Goal: Task Accomplishment & Management: Manage account settings

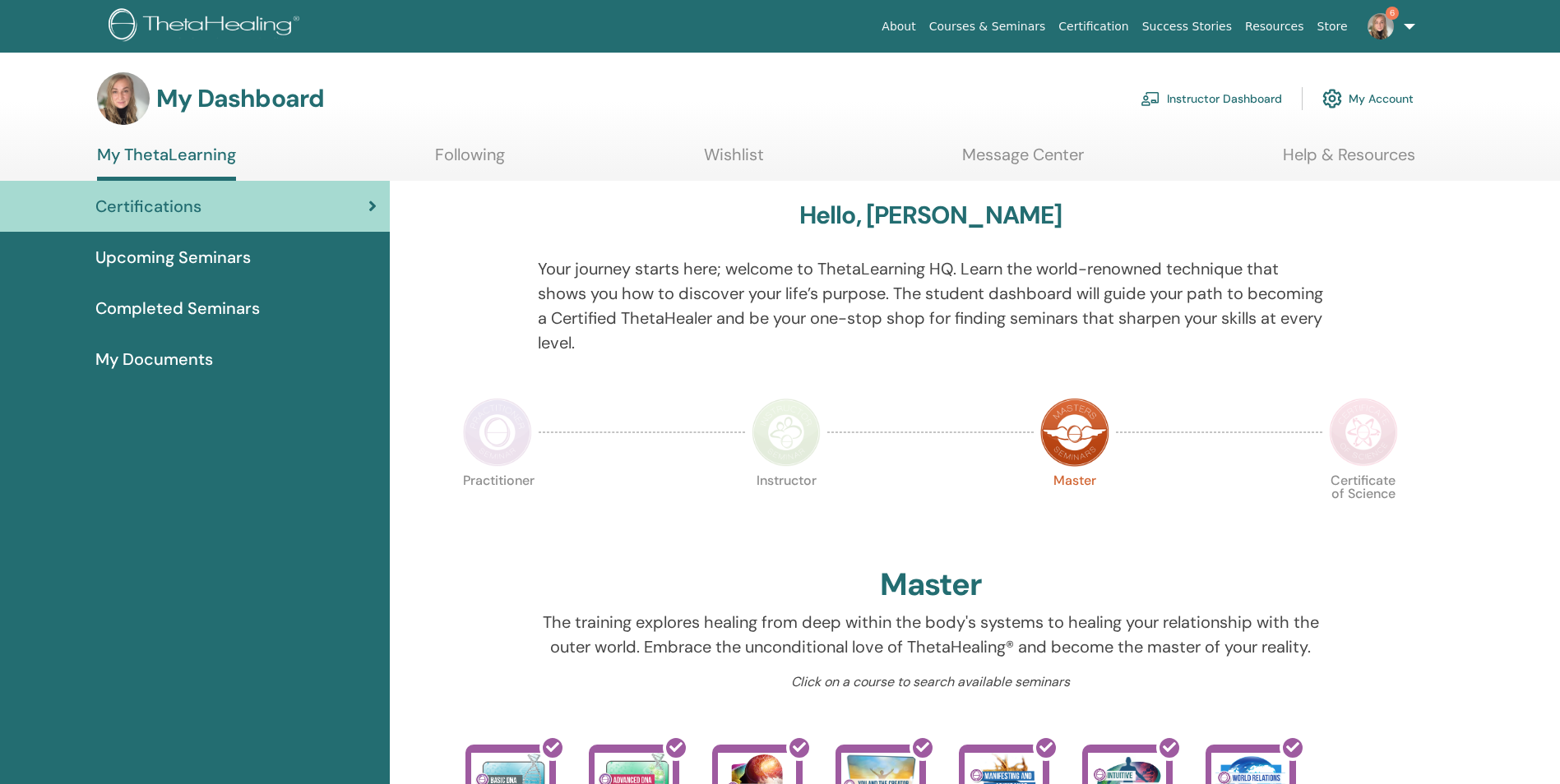
click at [1237, 102] on link "Instructor Dashboard" at bounding box center [1211, 98] width 141 height 36
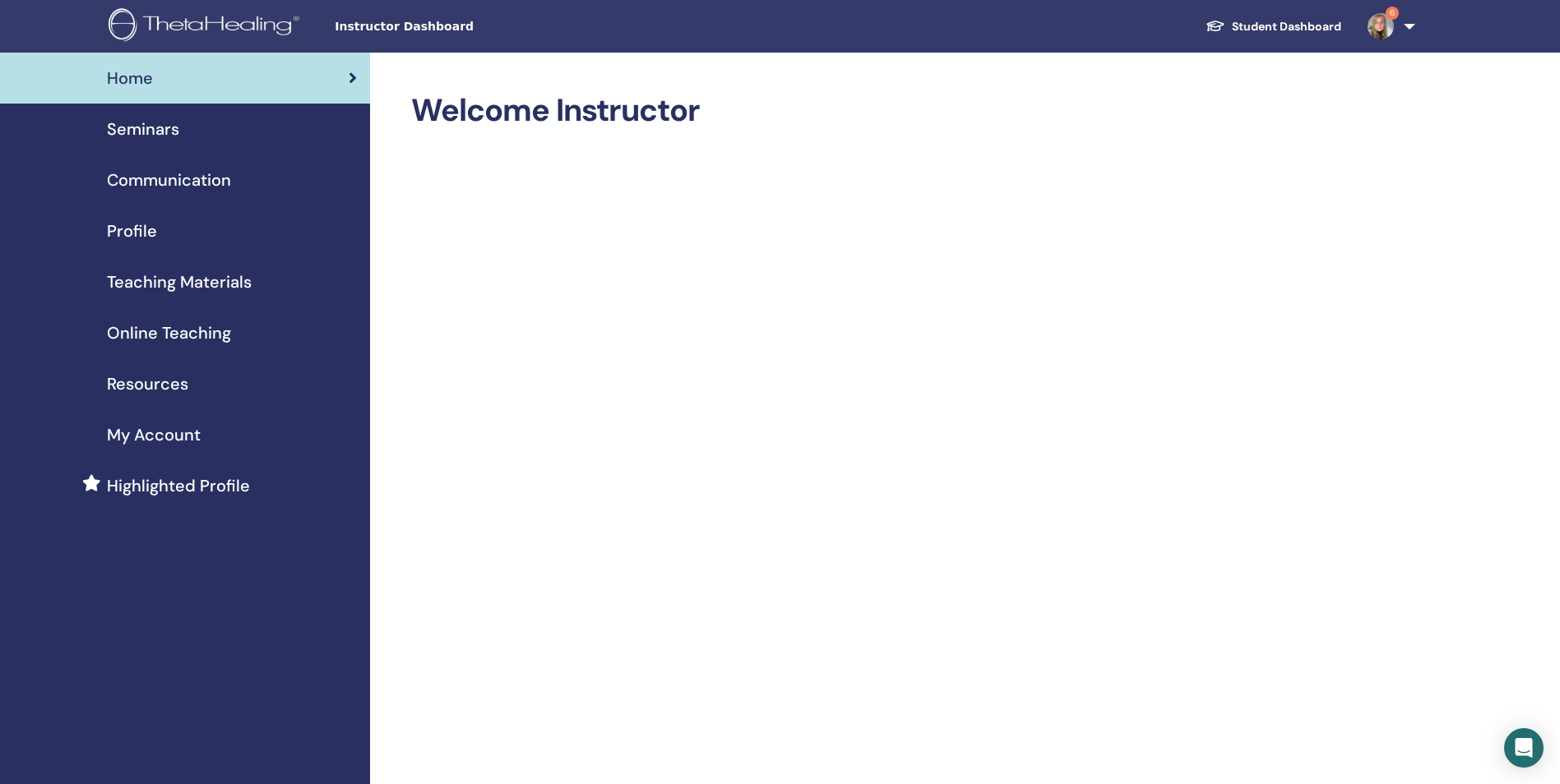
click at [163, 128] on span "Seminars" at bounding box center [143, 128] width 72 height 25
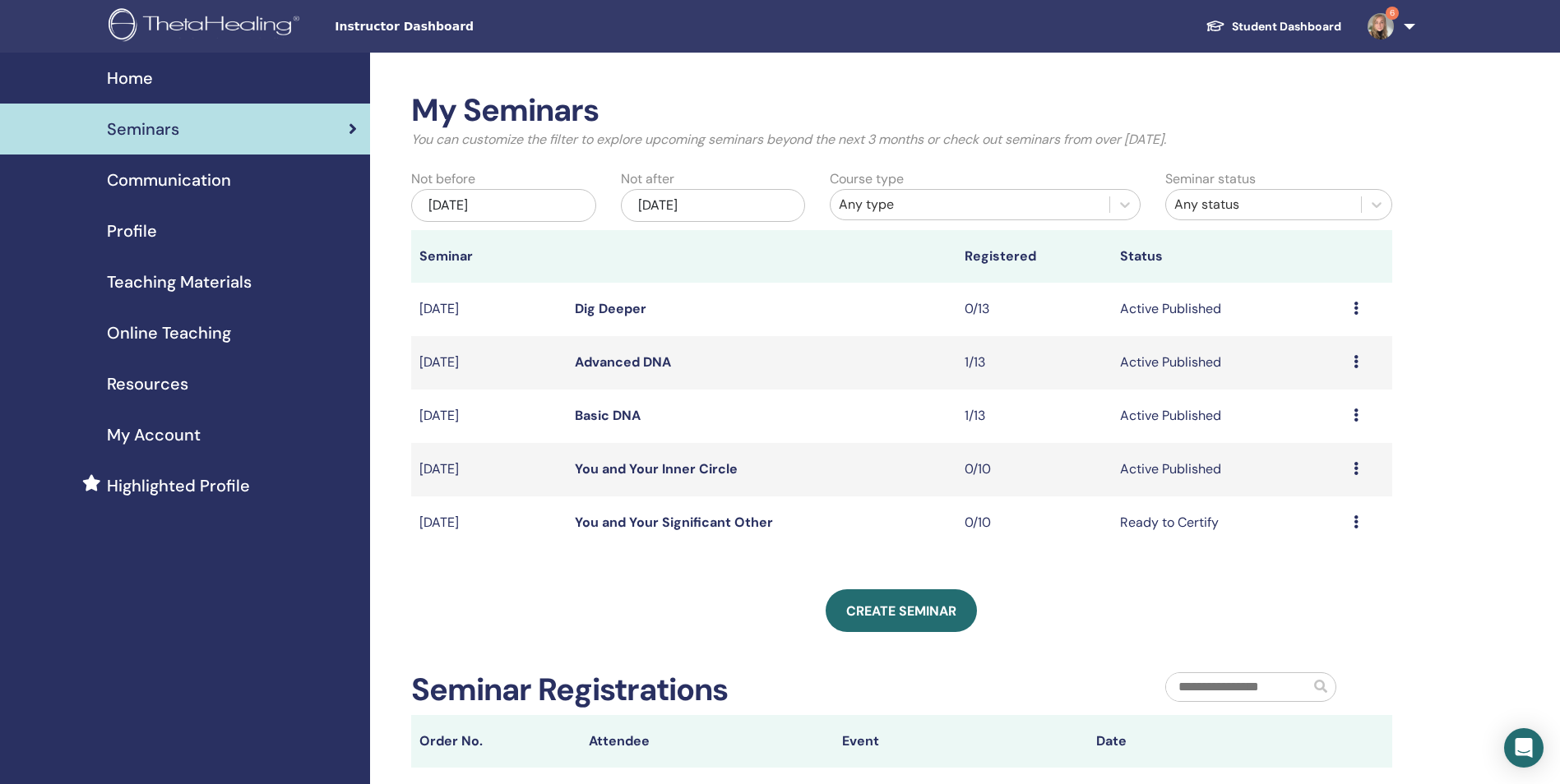
click at [650, 467] on link "You and Your Inner Circle" at bounding box center [656, 469] width 163 height 17
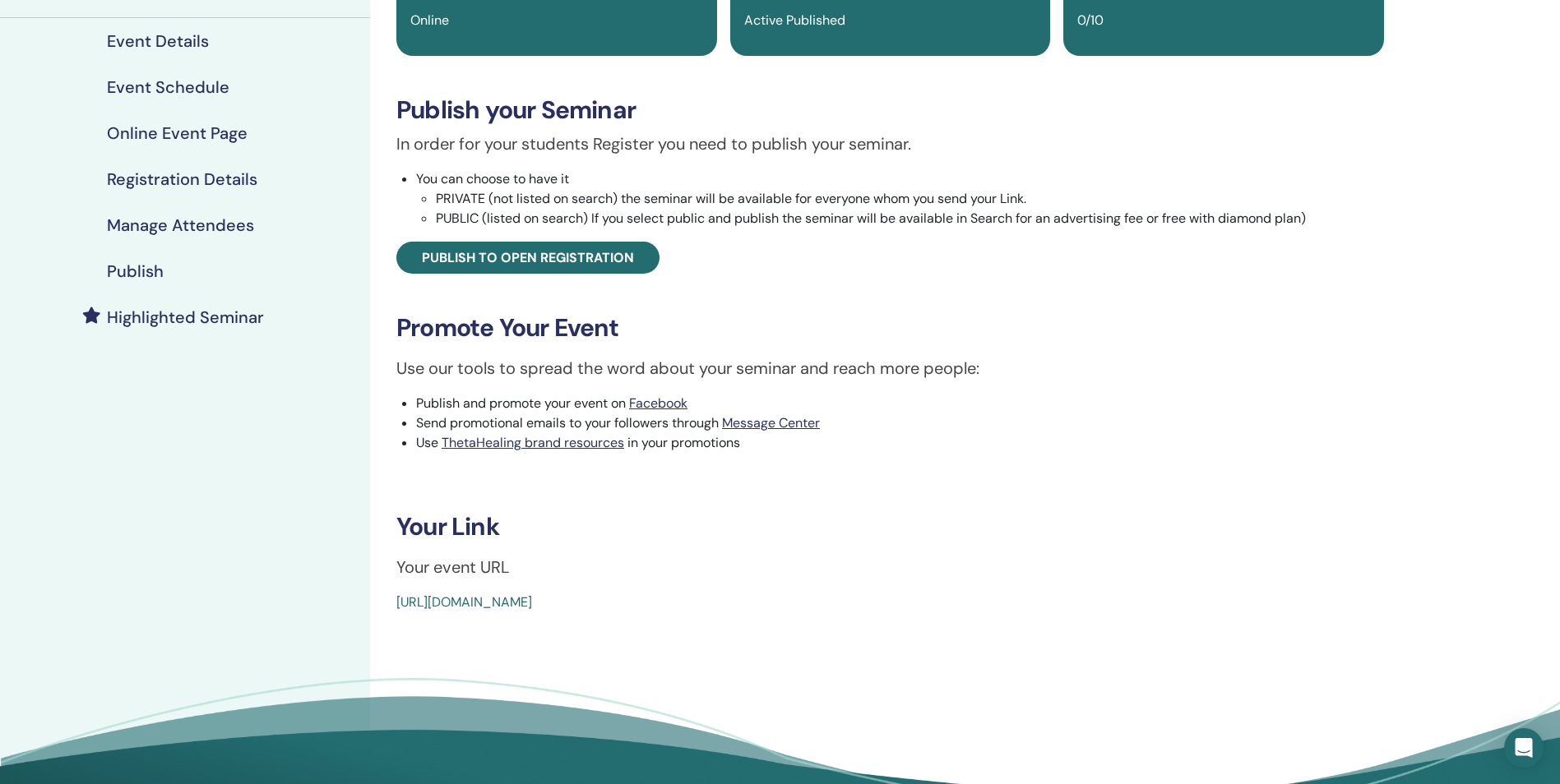
scroll to position [183, 0]
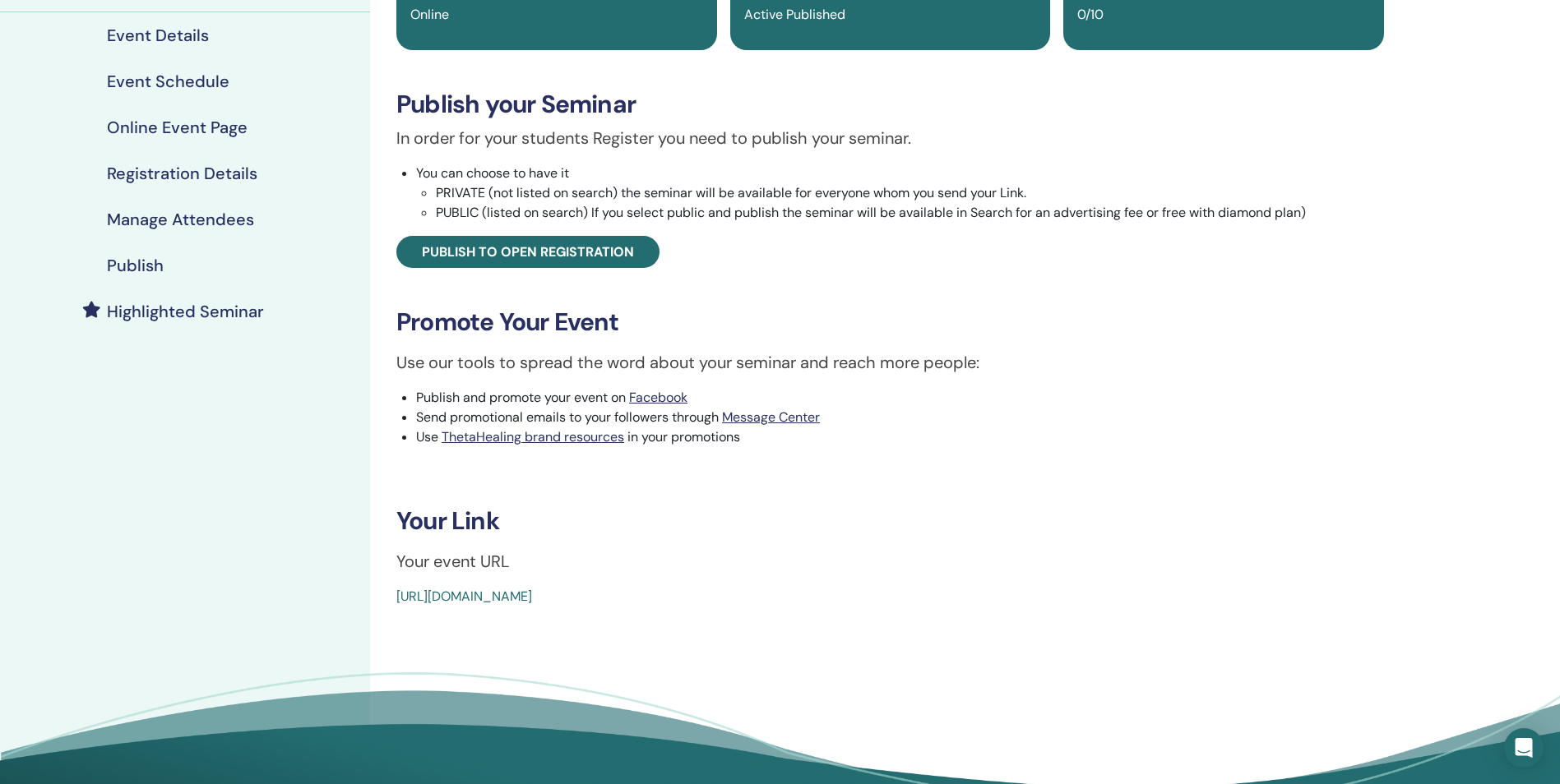
drag, startPoint x: 765, startPoint y: 594, endPoint x: 397, endPoint y: 583, distance: 368.2
click at [397, 583] on div "You and Your Inner Circle Event Type Online Event Status Active Published Regis…" at bounding box center [890, 257] width 1020 height 698
copy link "https://www.thetahealing.com/seminar-377416-details.html"
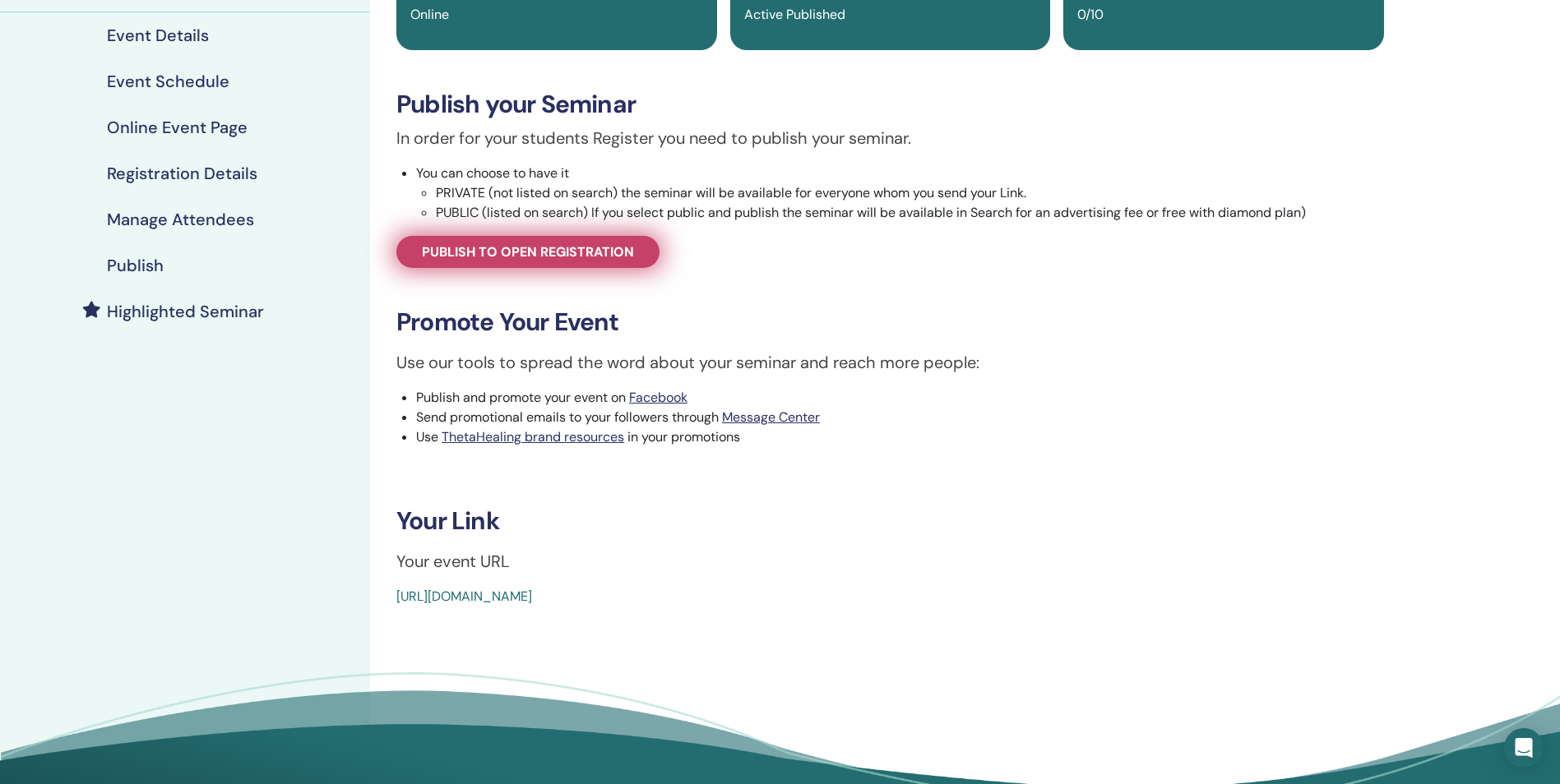
click at [600, 257] on span "Publish to open registration" at bounding box center [529, 252] width 213 height 17
